Goal: Check status: Check status

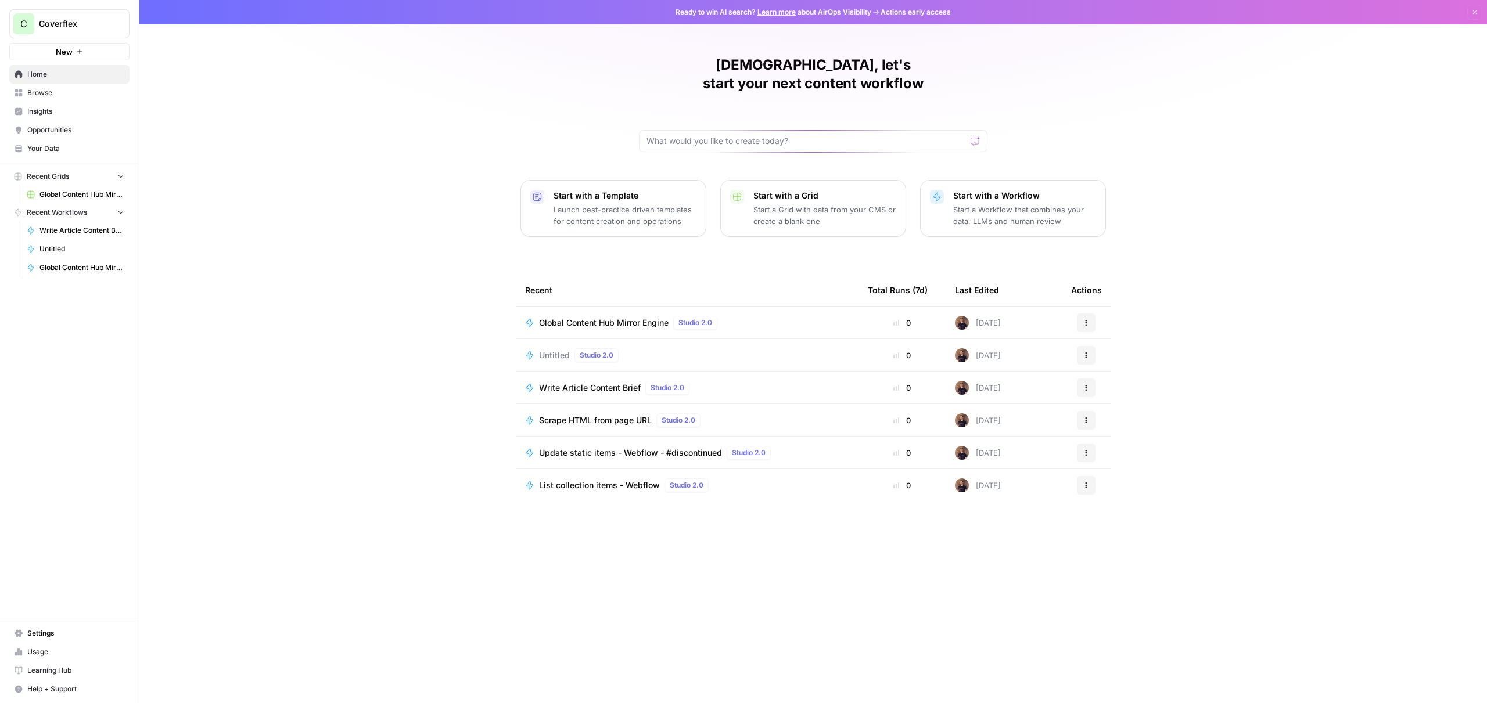
click at [612, 317] on span "Global Content Hub Mirror Engine" at bounding box center [604, 323] width 130 height 12
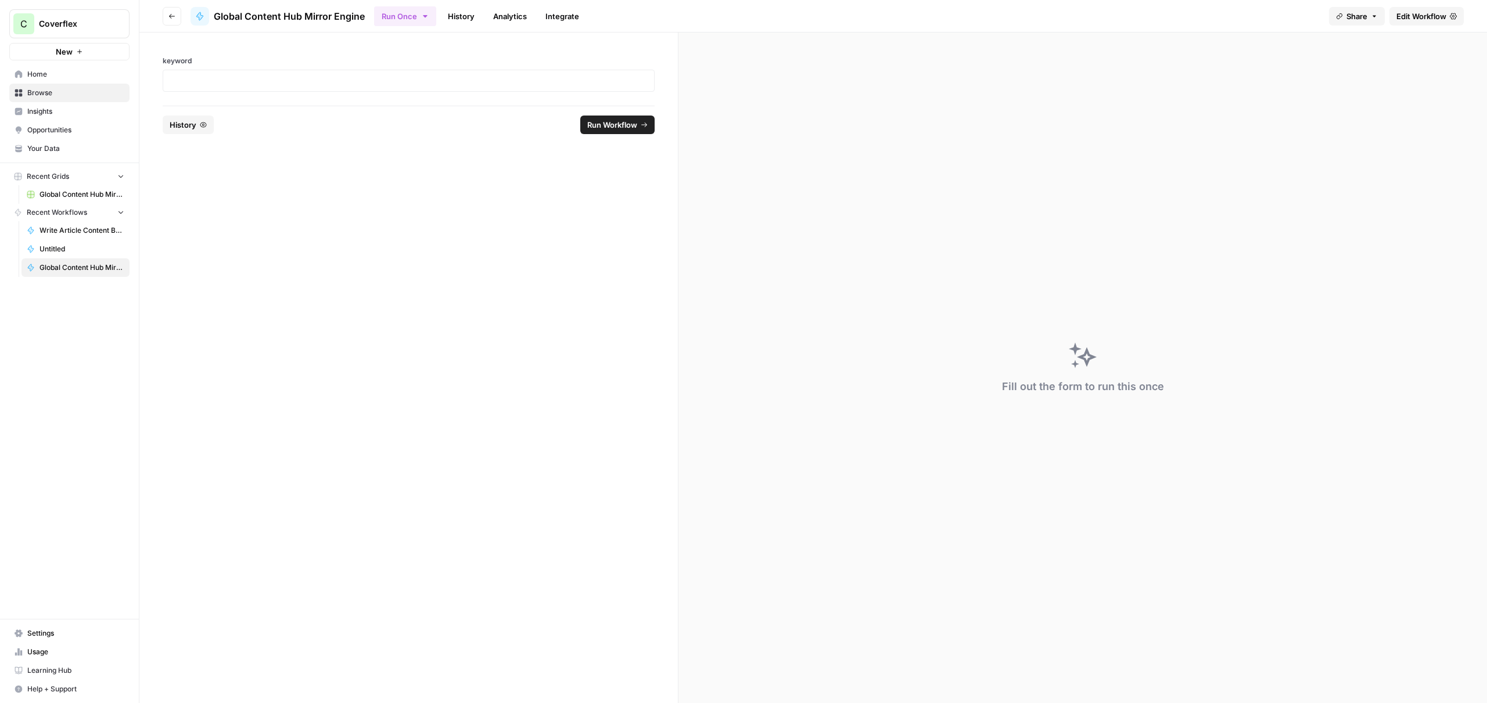
click at [469, 15] on link "History" at bounding box center [461, 16] width 41 height 19
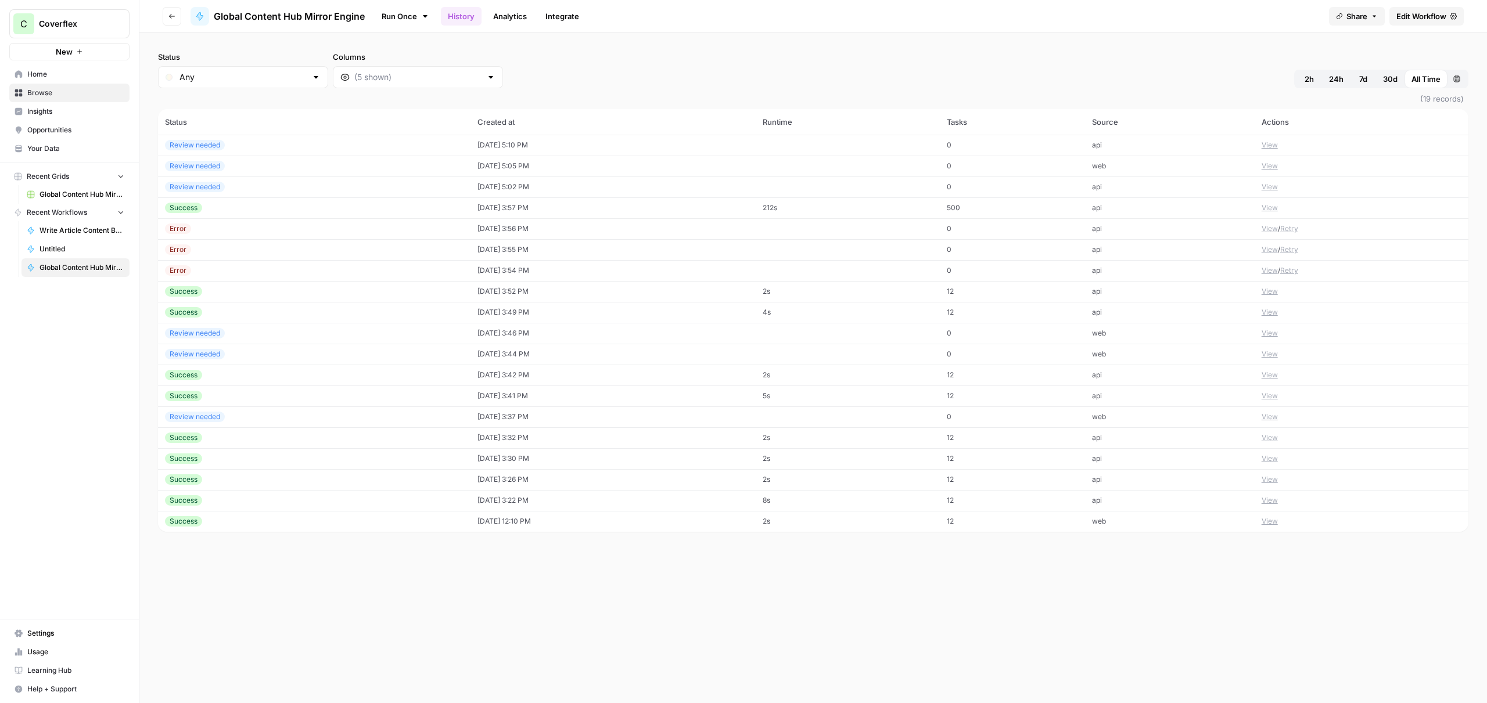
click at [319, 142] on div "Review needed" at bounding box center [314, 145] width 299 height 10
click at [298, 208] on div "Success" at bounding box center [314, 208] width 299 height 10
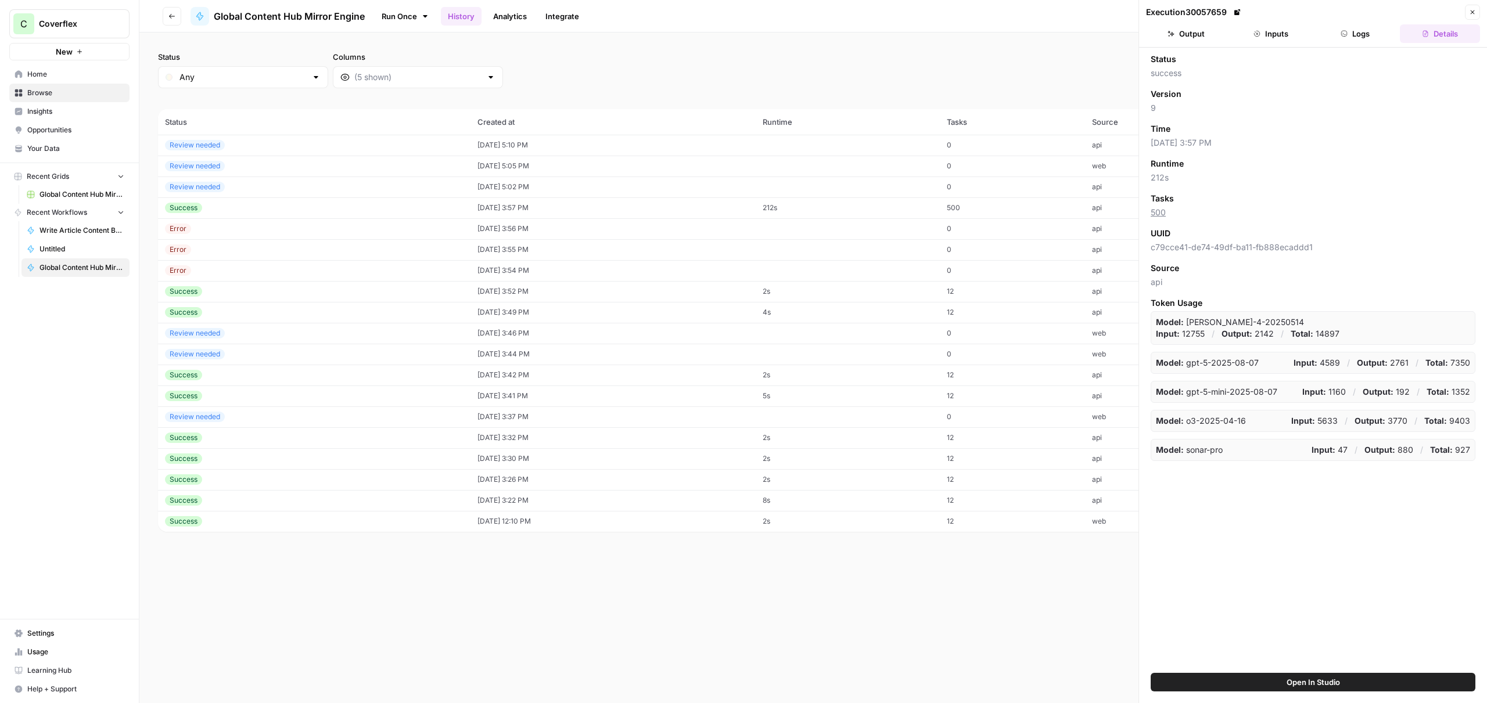
drag, startPoint x: 1179, startPoint y: 35, endPoint x: 1265, endPoint y: 39, distance: 86.6
click at [1179, 35] on button "Output" at bounding box center [1186, 33] width 80 height 19
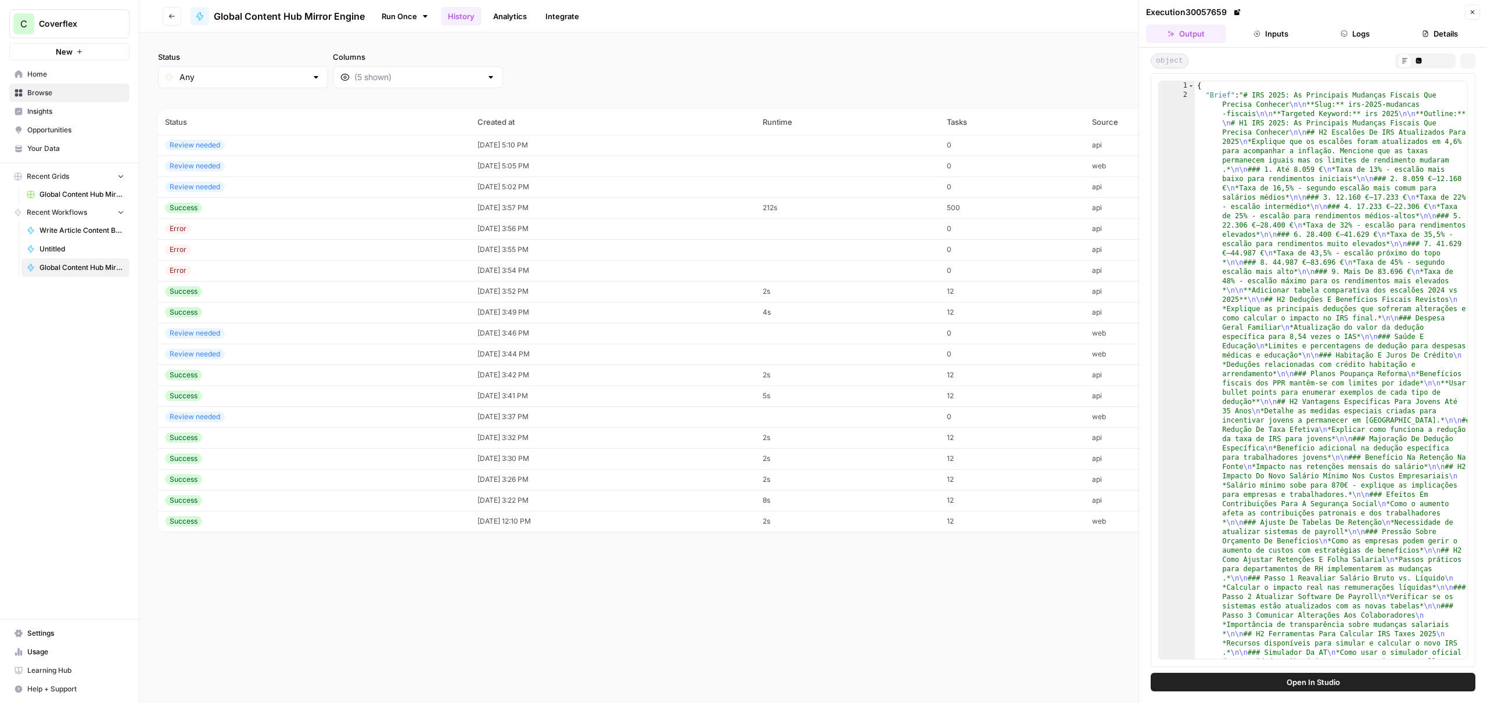
click at [1265, 39] on button "Inputs" at bounding box center [1271, 33] width 80 height 19
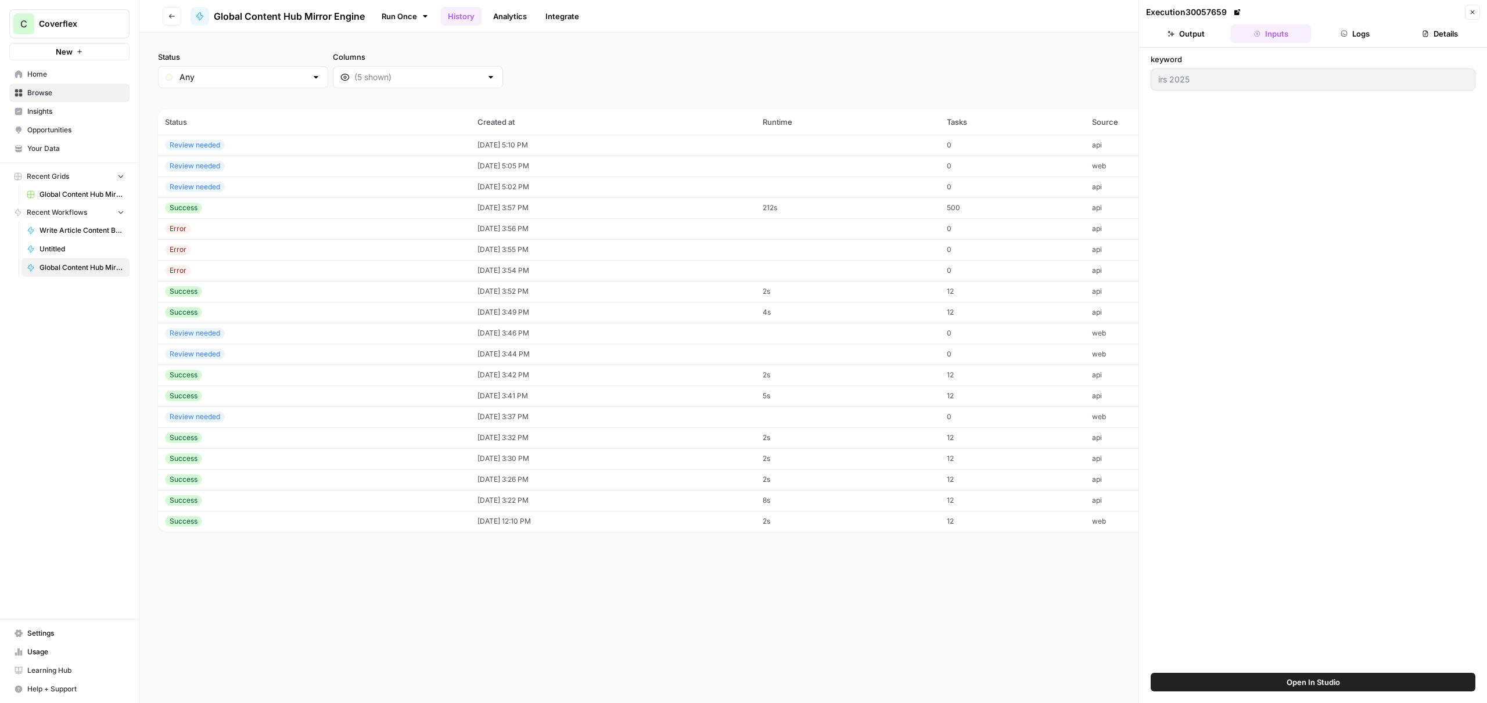
click at [1333, 34] on button "Logs" at bounding box center [1355, 33] width 80 height 19
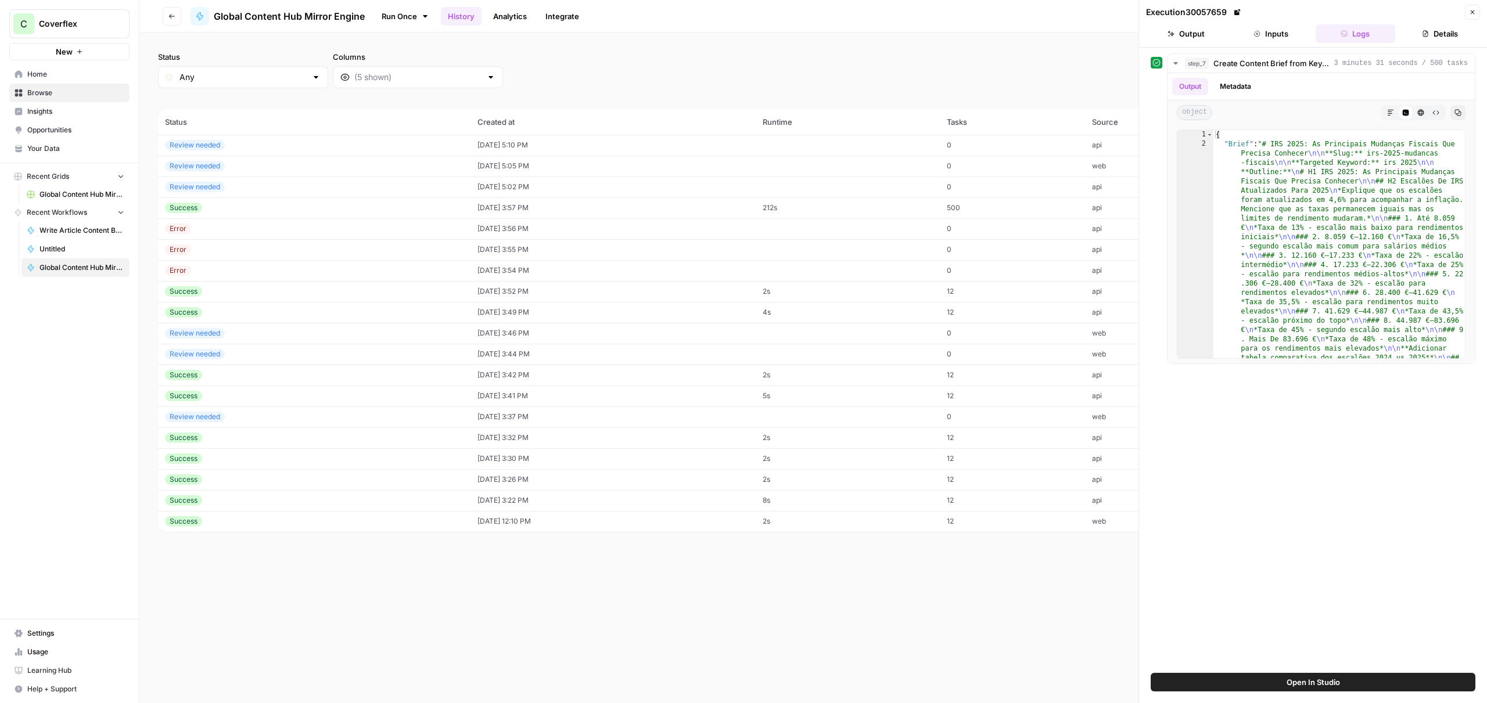
click at [211, 209] on div "Success" at bounding box center [314, 208] width 299 height 10
click at [224, 293] on div "Success" at bounding box center [314, 291] width 299 height 10
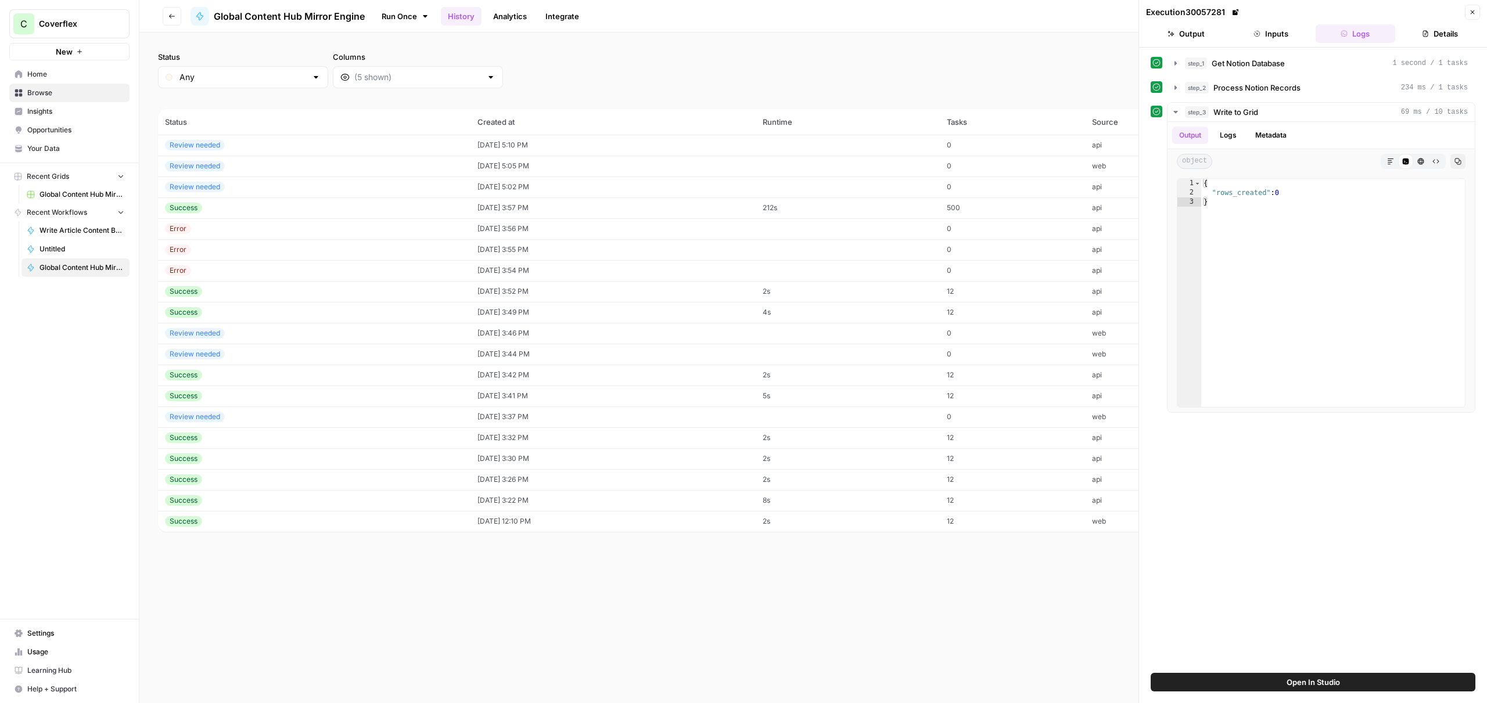
drag, startPoint x: 70, startPoint y: 228, endPoint x: 315, endPoint y: 231, distance: 245.7
click at [70, 227] on span "Write Article Content Brief" at bounding box center [81, 230] width 85 height 10
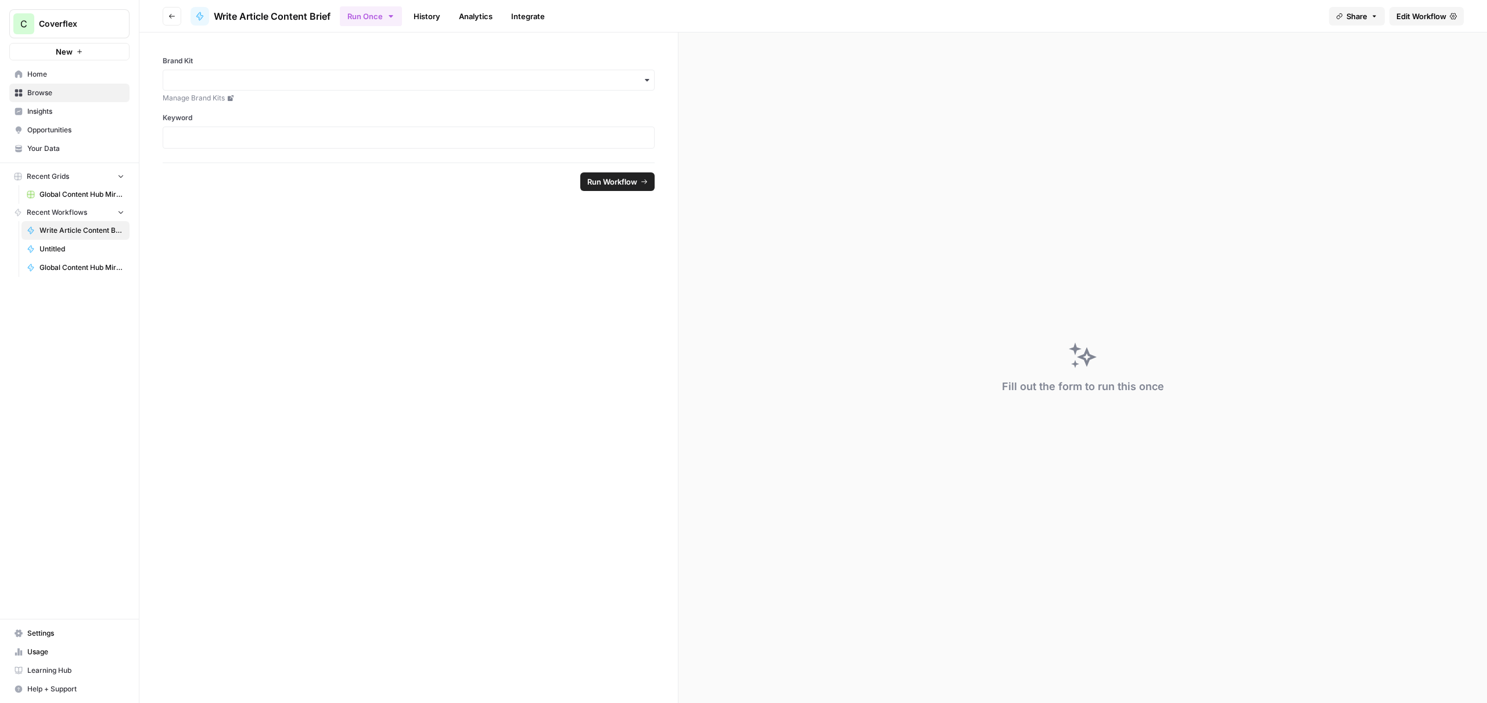
drag, startPoint x: 430, startPoint y: 18, endPoint x: 513, endPoint y: 31, distance: 84.1
click at [430, 18] on link "History" at bounding box center [427, 16] width 41 height 19
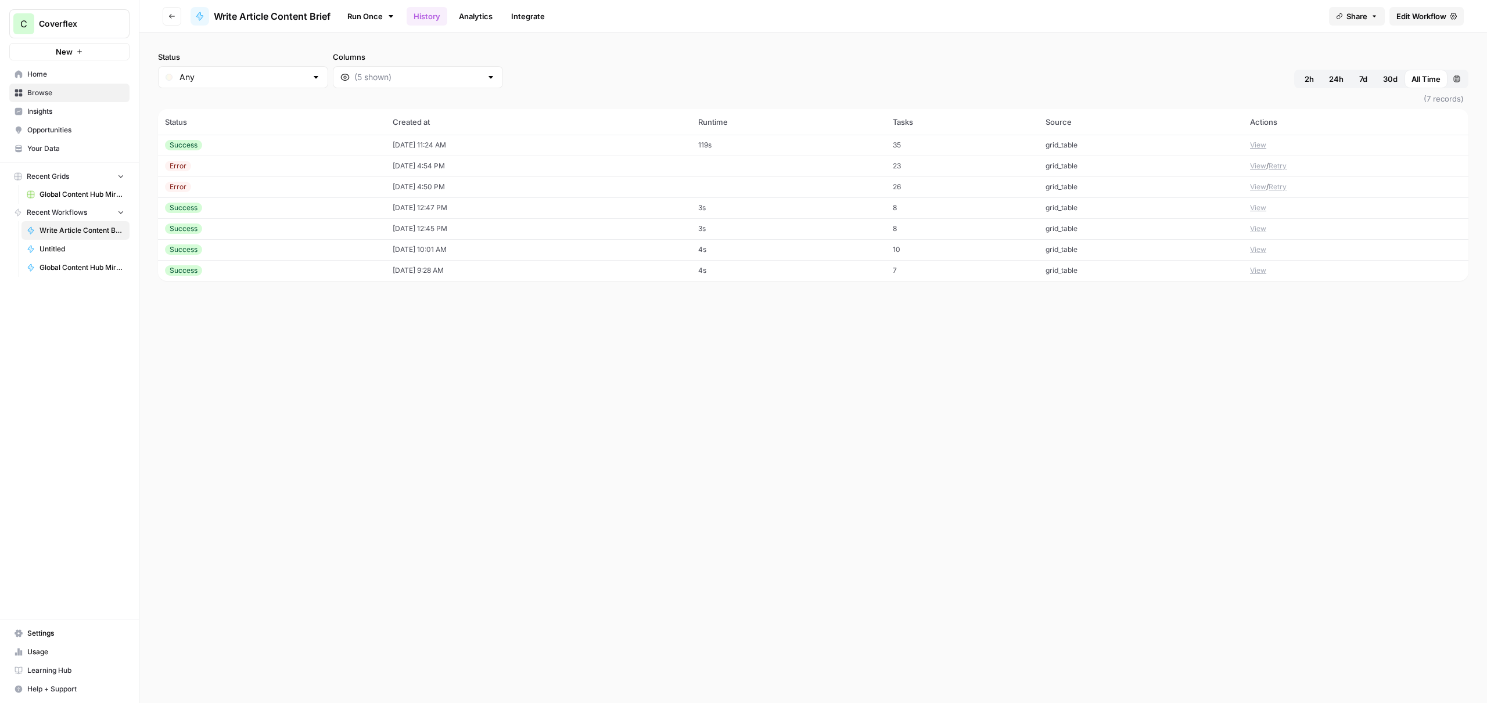
drag, startPoint x: 319, startPoint y: 143, endPoint x: 457, endPoint y: 153, distance: 138.0
click at [319, 143] on div "Success" at bounding box center [272, 145] width 214 height 10
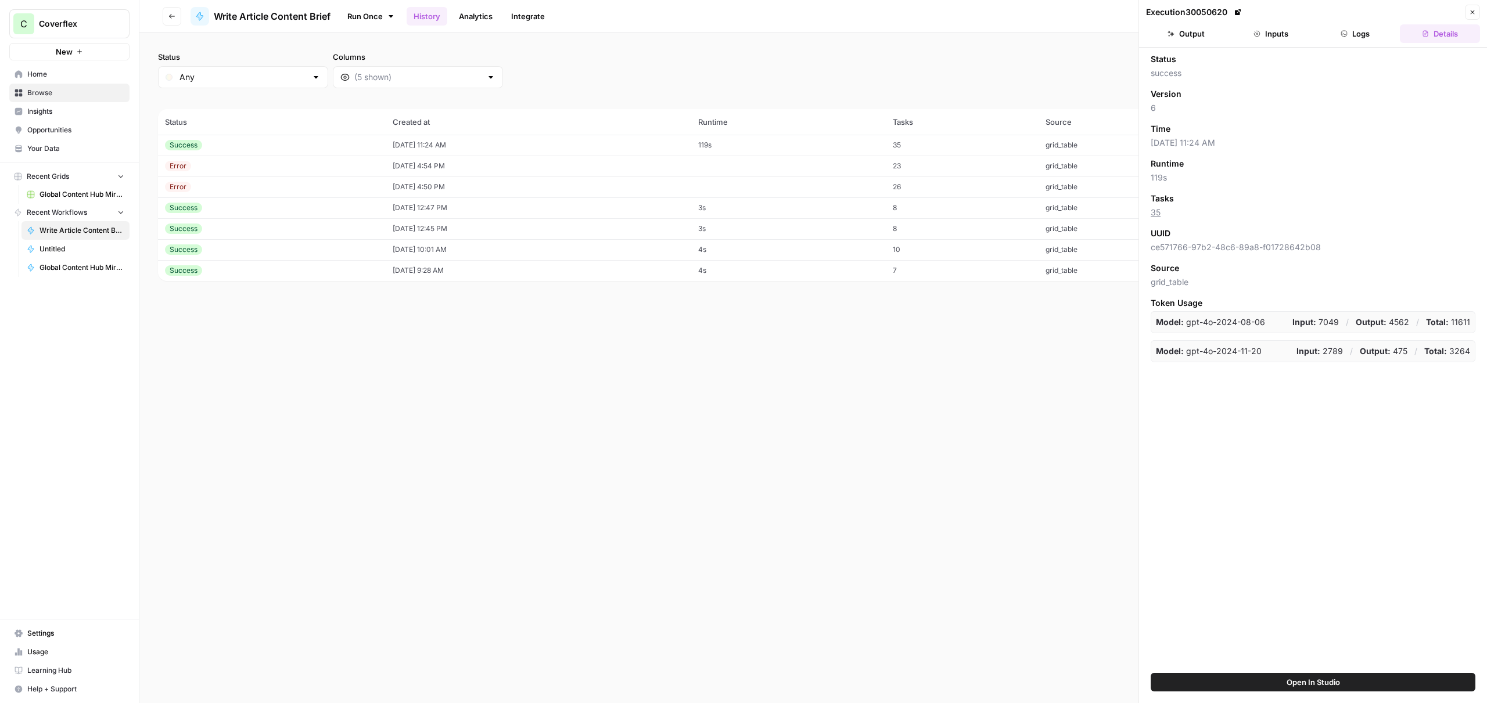
click at [1335, 34] on button "Logs" at bounding box center [1355, 33] width 80 height 19
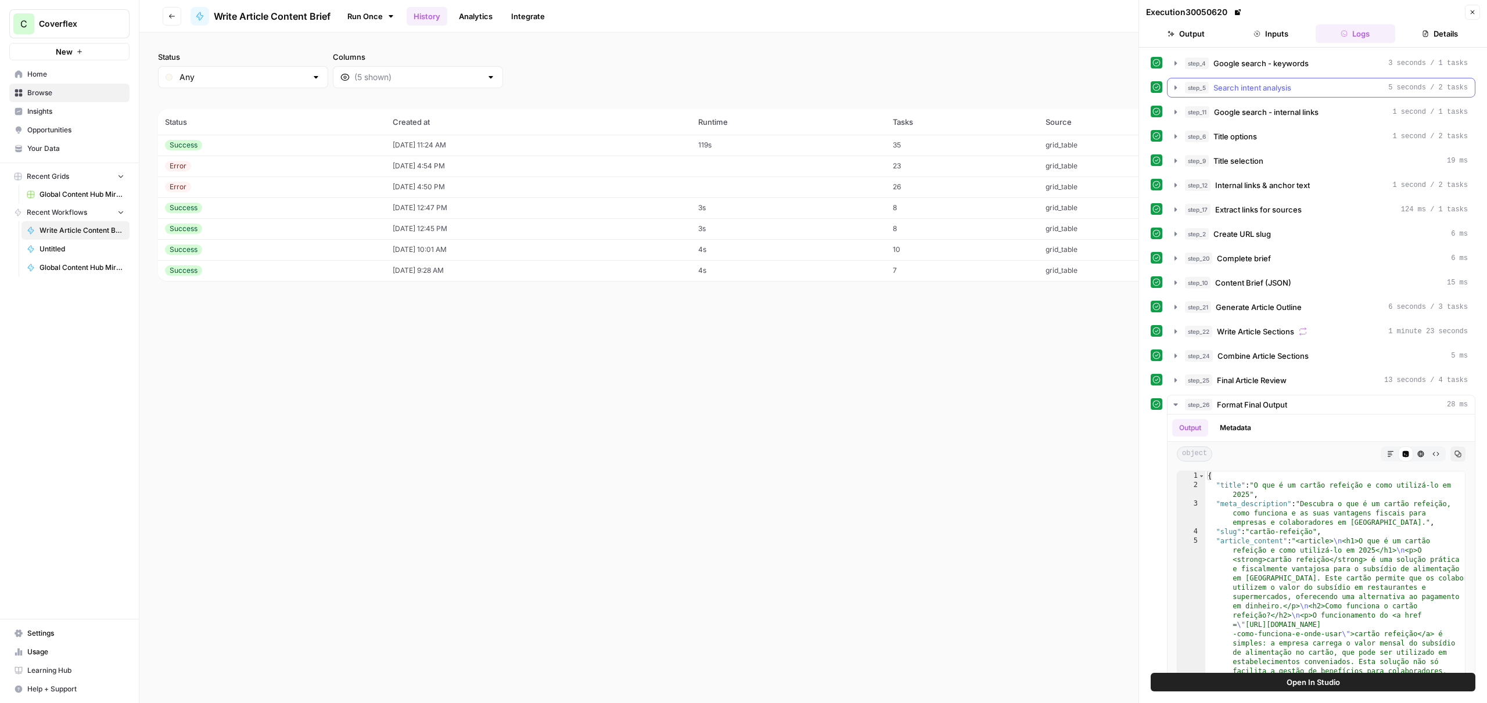
click at [1276, 92] on span "Search intent analysis" at bounding box center [1252, 88] width 78 height 12
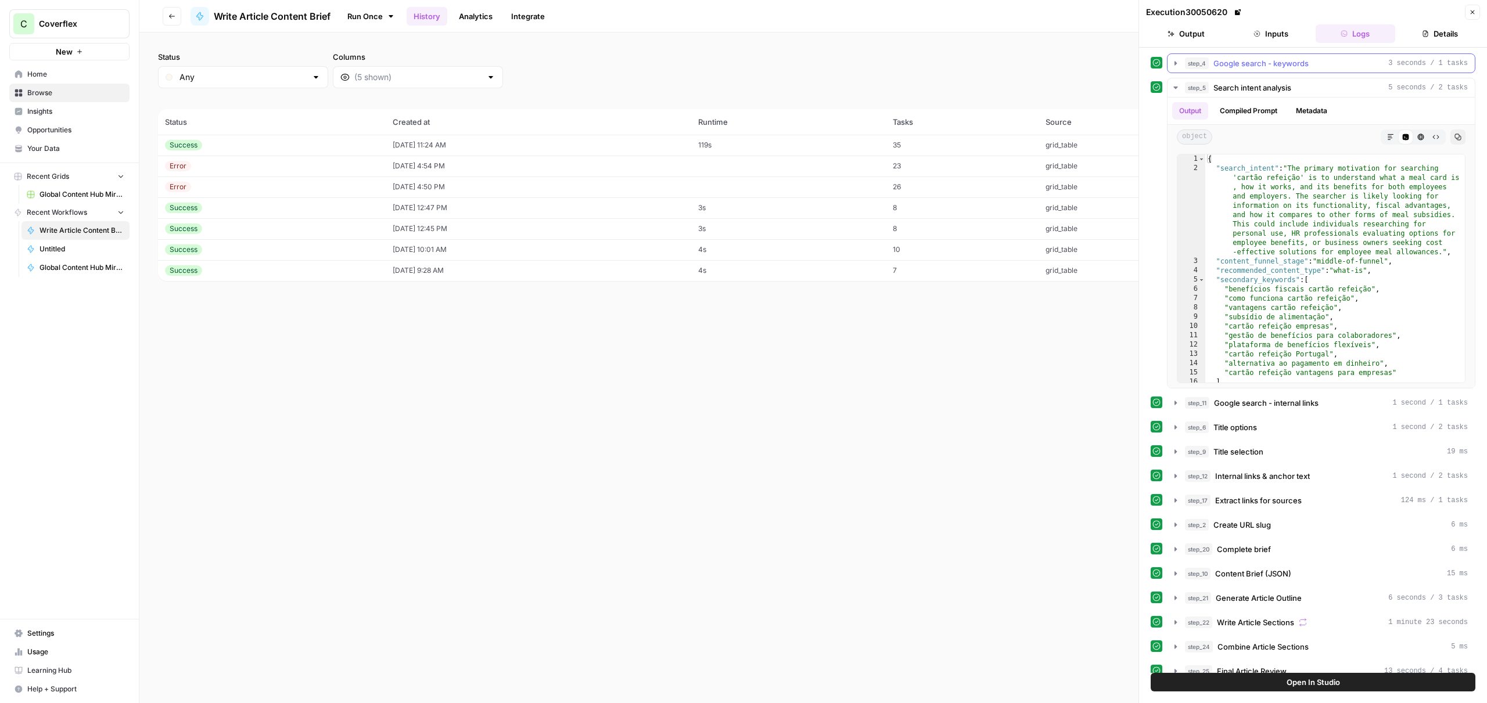
click at [1244, 68] on span "Google search - keywords" at bounding box center [1260, 63] width 95 height 12
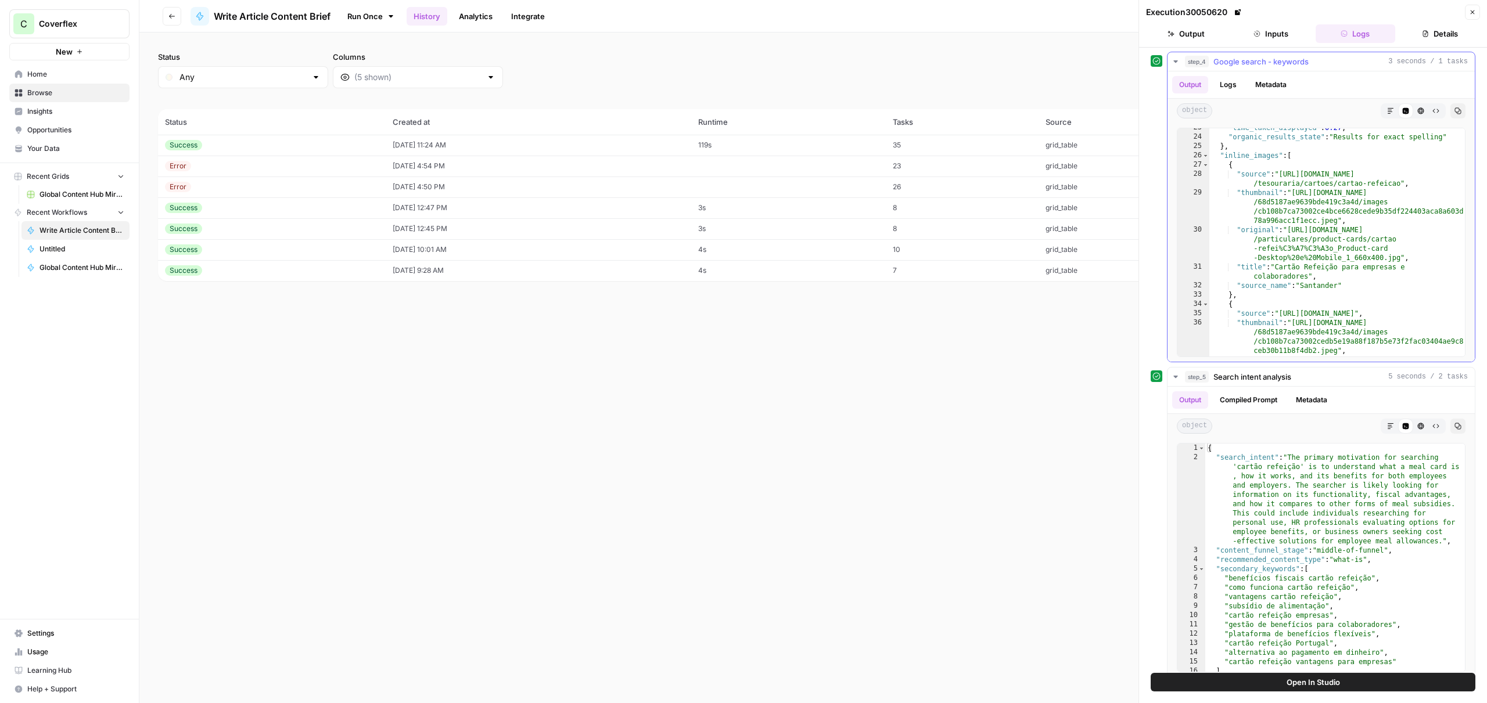
scroll to position [325, 0]
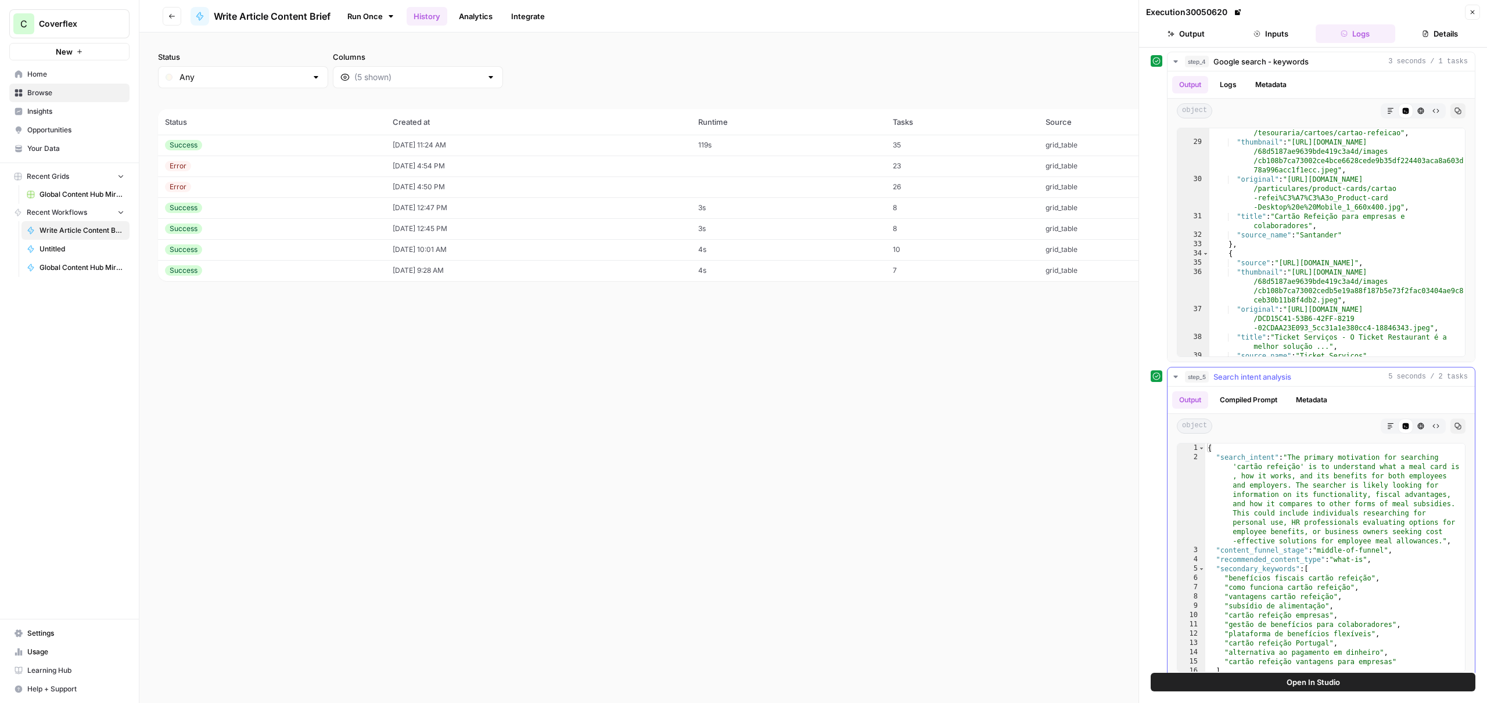
click at [1267, 397] on button "Compiled Prompt" at bounding box center [1248, 399] width 71 height 17
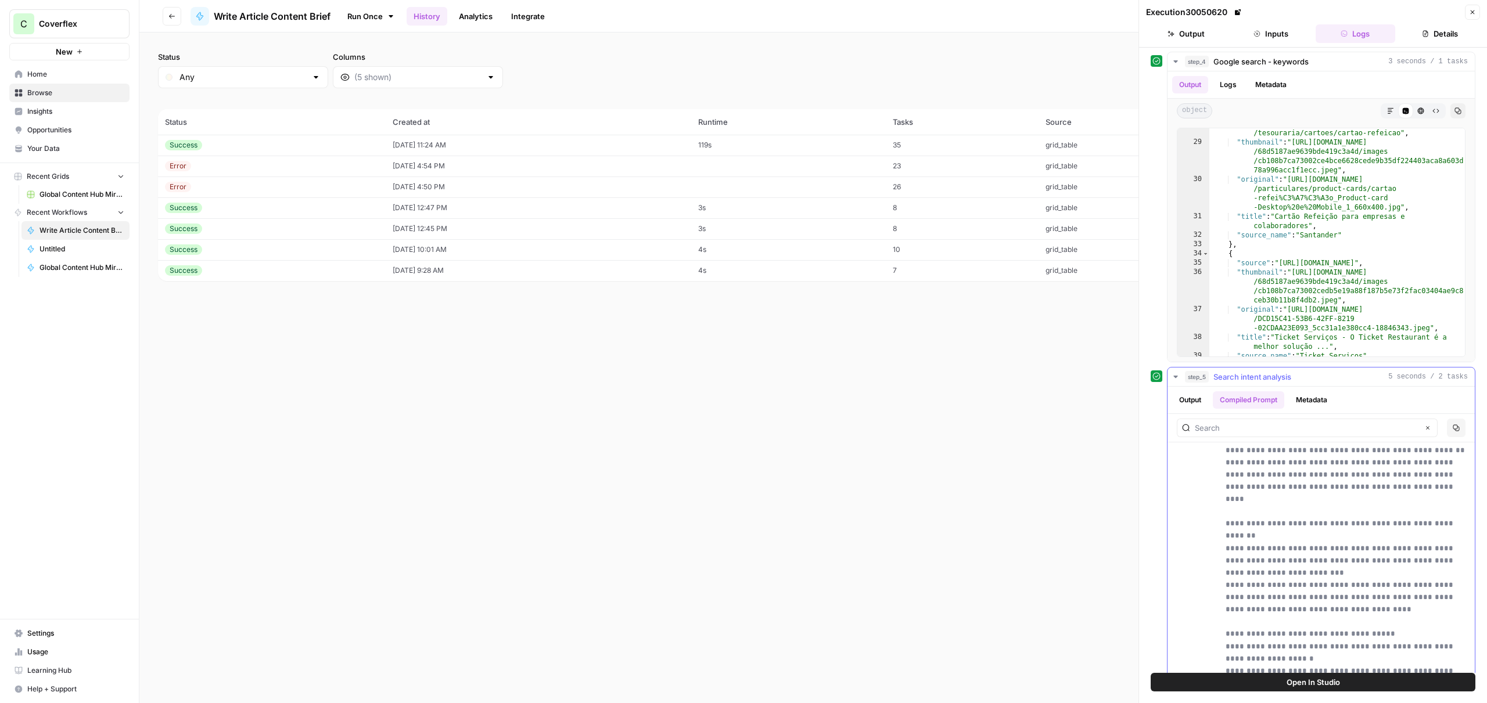
scroll to position [427, 0]
